Goal: Information Seeking & Learning: Check status

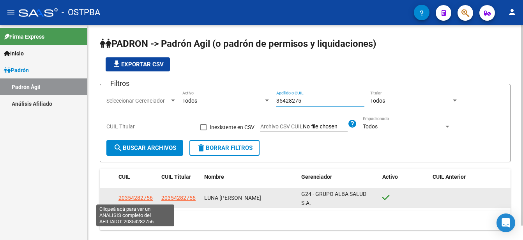
type input "35428275"
click at [141, 197] on span "20354282756" at bounding box center [136, 198] width 34 height 6
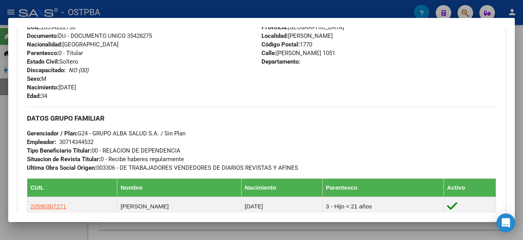
scroll to position [273, 0]
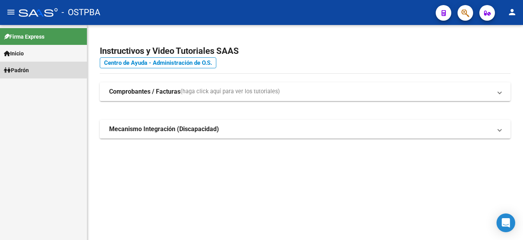
click at [29, 68] on span "Padrón" at bounding box center [16, 70] width 25 height 9
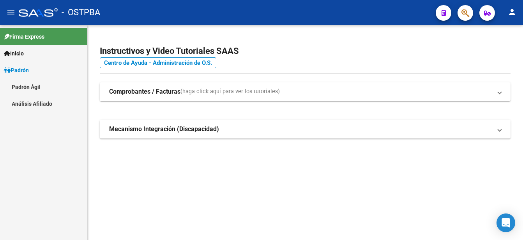
click at [23, 85] on link "Padrón Ágil" at bounding box center [43, 86] width 87 height 17
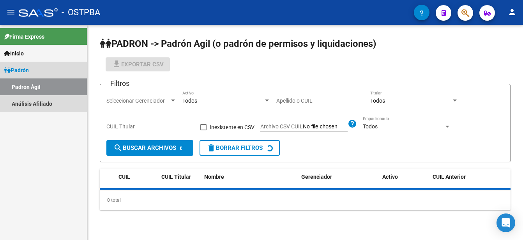
click at [23, 85] on link "Padrón Ágil" at bounding box center [43, 86] width 87 height 17
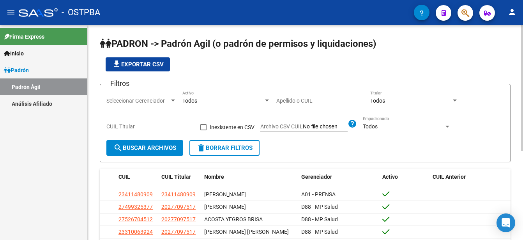
click at [280, 99] on input "Apellido o CUIL" at bounding box center [320, 100] width 88 height 7
